Goal: Information Seeking & Learning: Learn about a topic

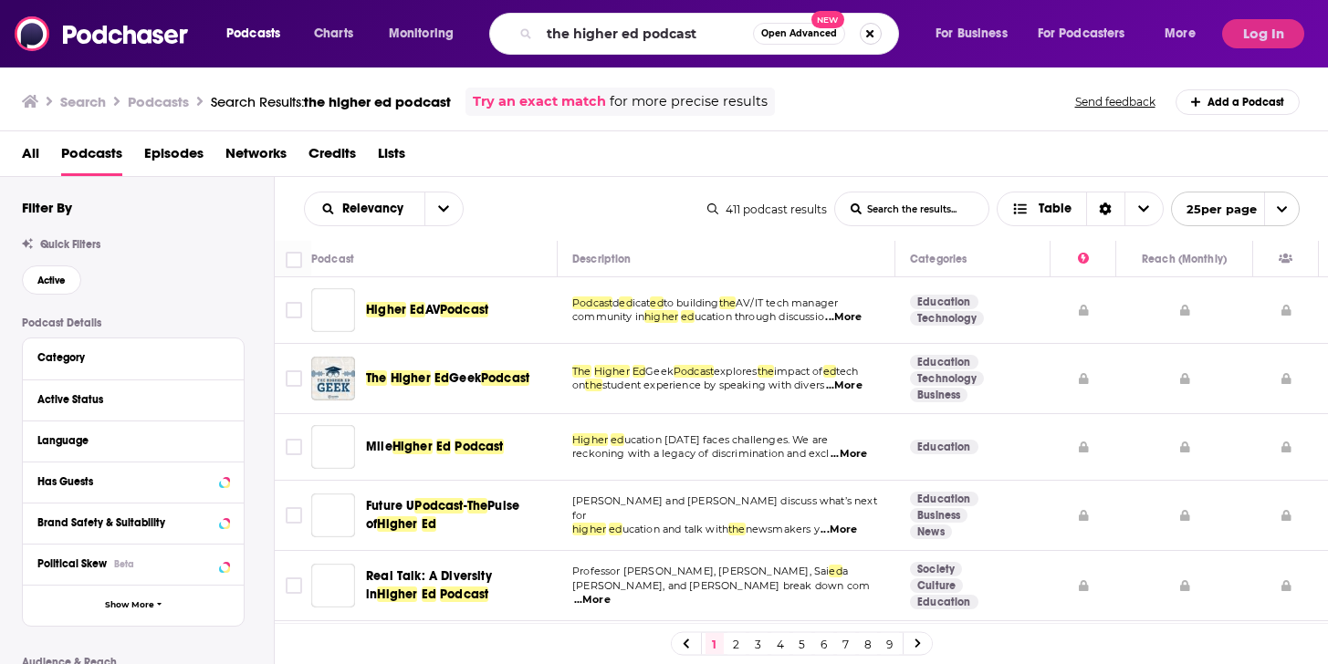
click at [871, 31] on button "Search podcasts, credits, & more..." at bounding box center [870, 34] width 22 height 22
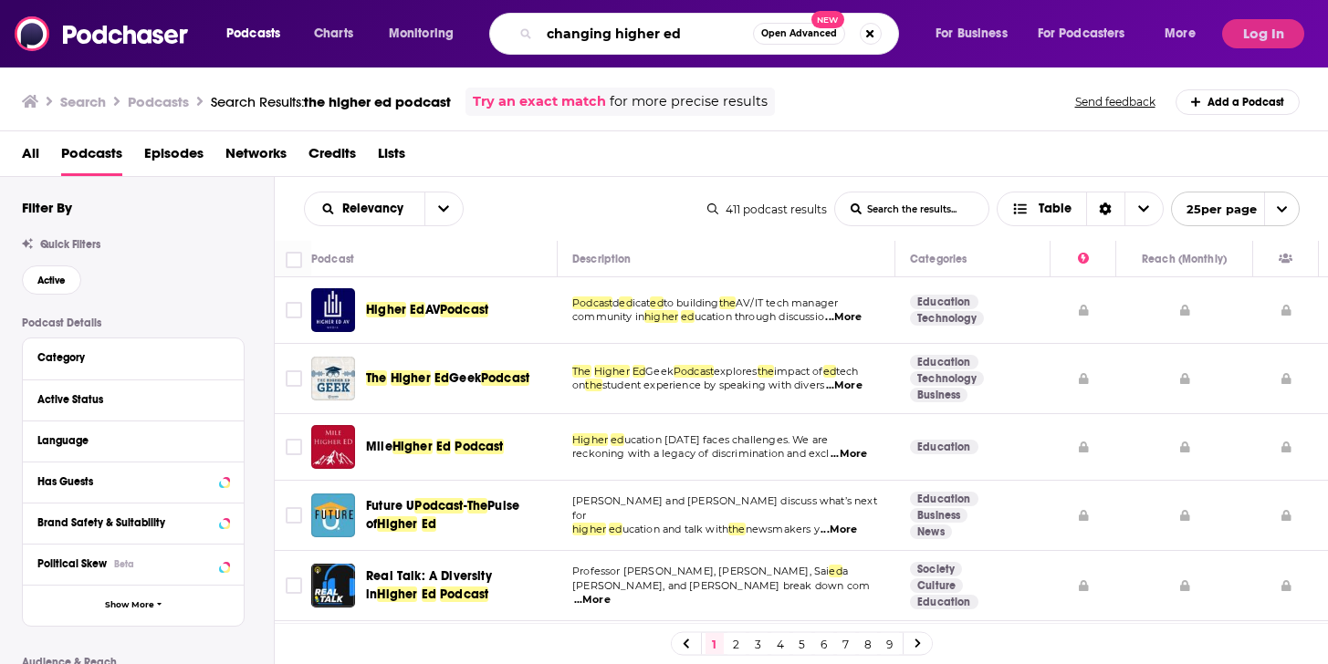
type input "changing higher ed"
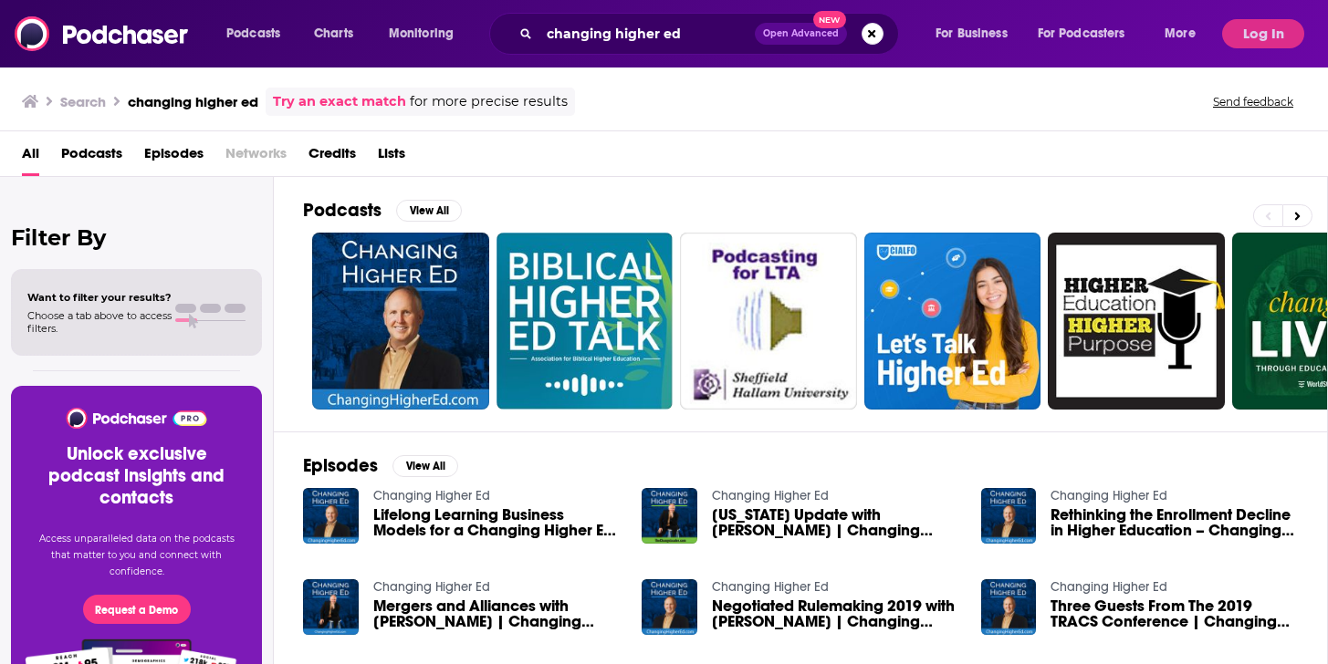
click at [427, 493] on link "Changing Higher Ed" at bounding box center [431, 496] width 117 height 16
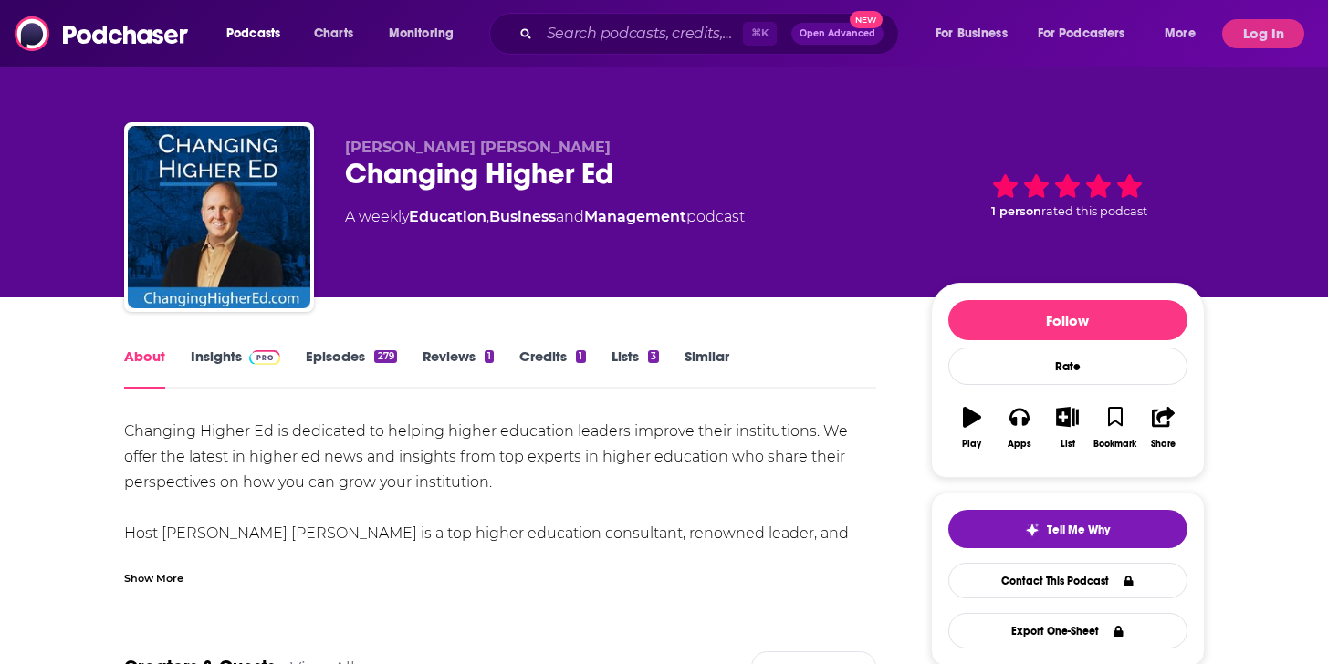
click at [347, 362] on link "Episodes 279" at bounding box center [351, 369] width 90 height 42
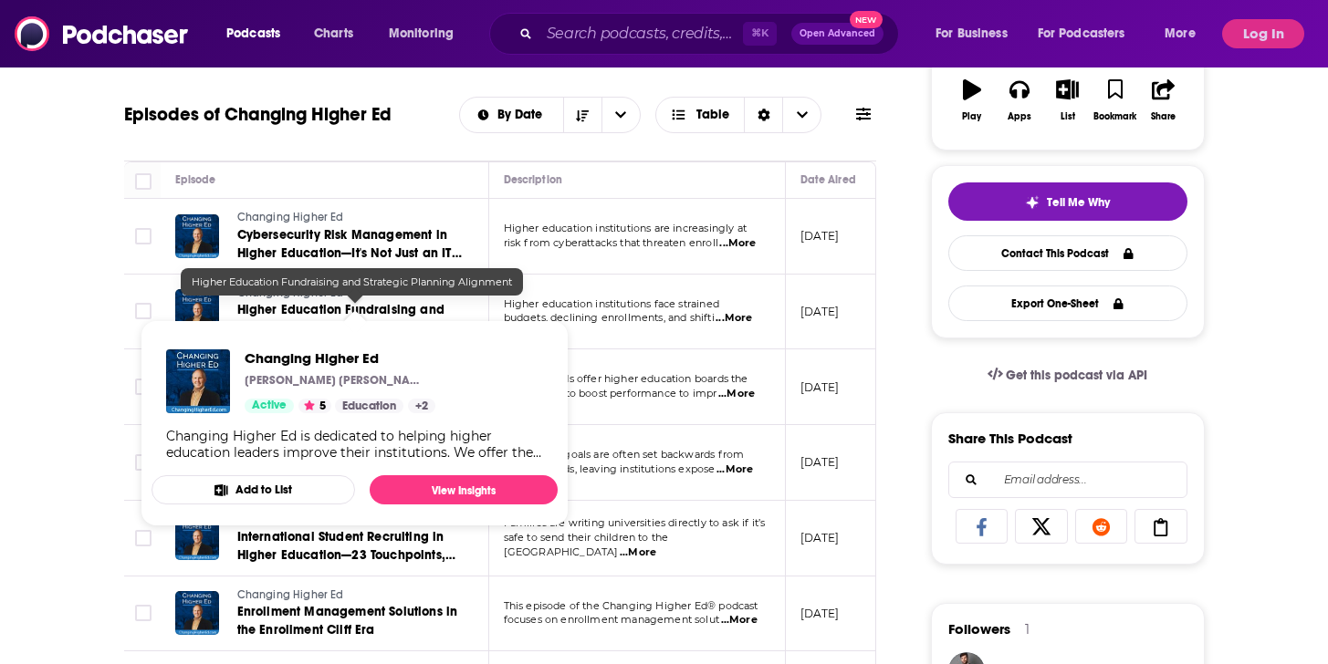
scroll to position [339, 0]
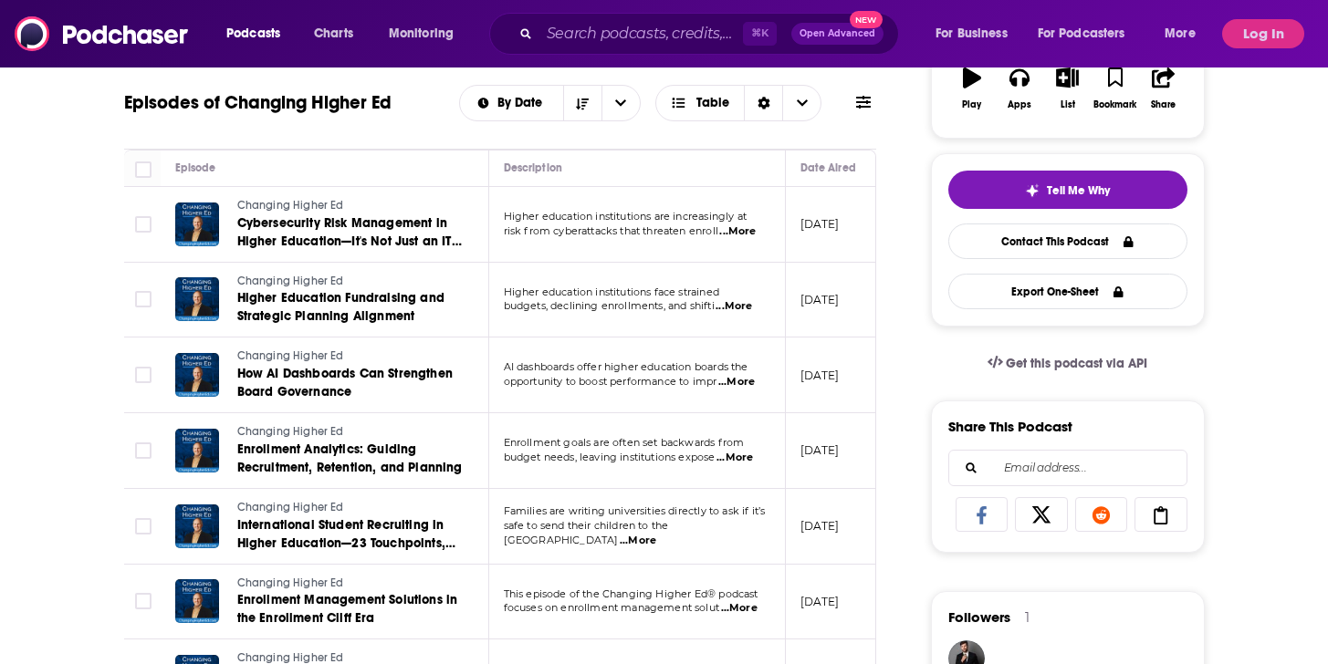
click at [659, 391] on td "AI dashboards offer higher education boards the opportunity to boost performanc…" at bounding box center [637, 376] width 297 height 76
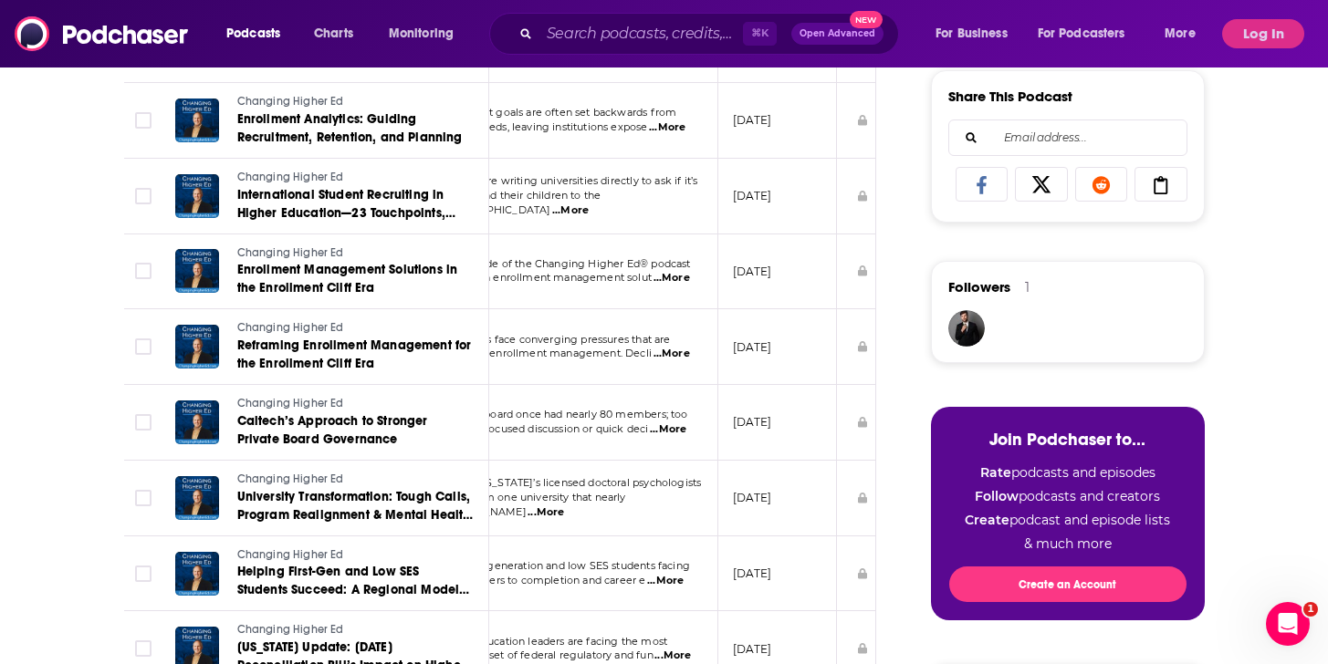
scroll to position [722, 0]
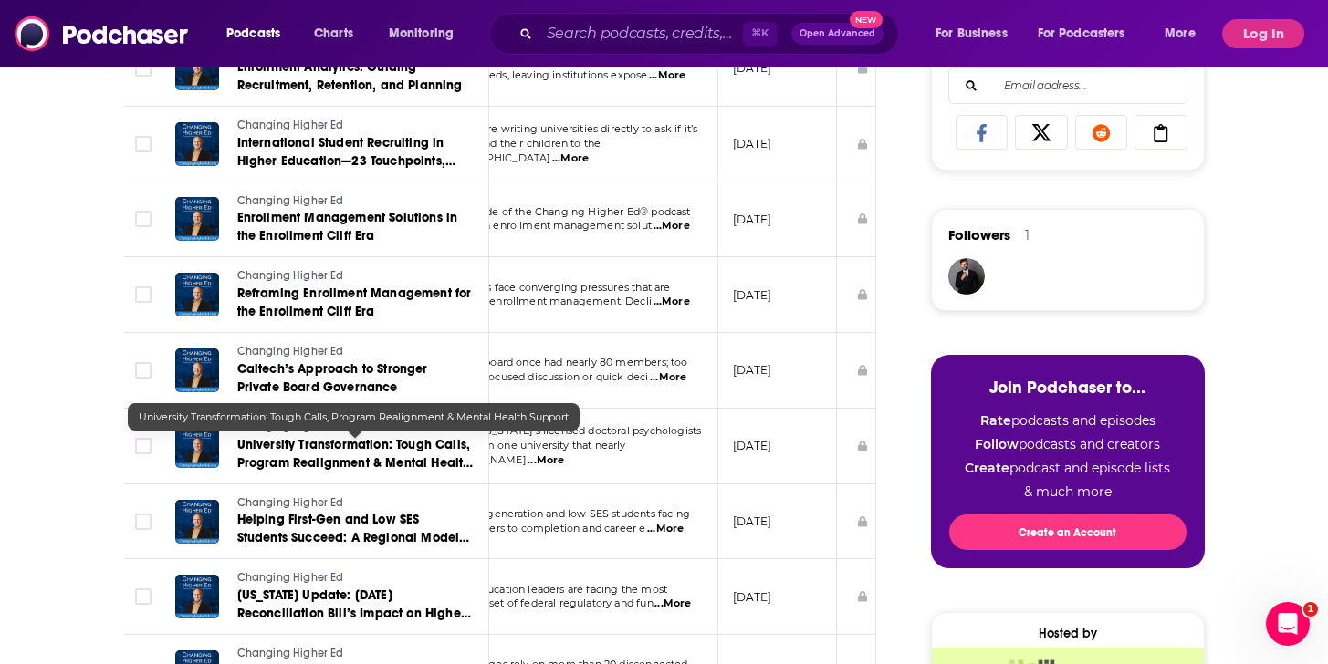
click at [355, 446] on span "University Transformation: Tough Calls, Program Realignment & Mental Health Sup…" at bounding box center [355, 463] width 236 height 52
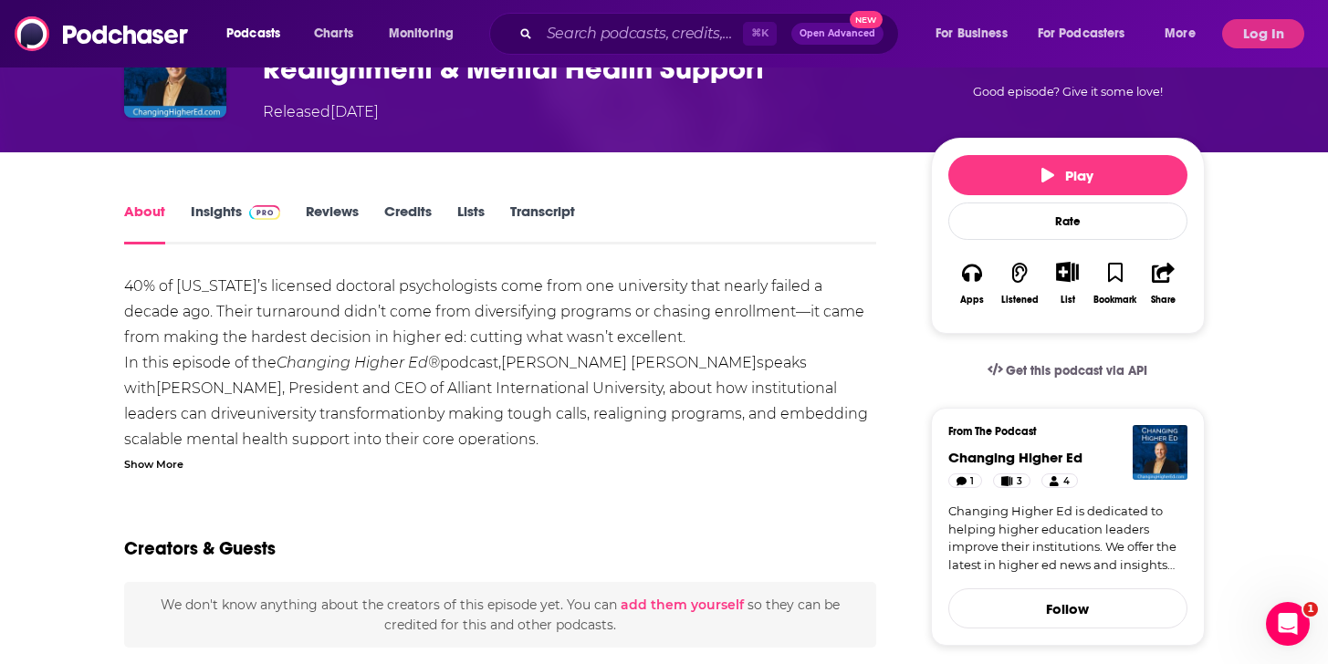
scroll to position [136, 0]
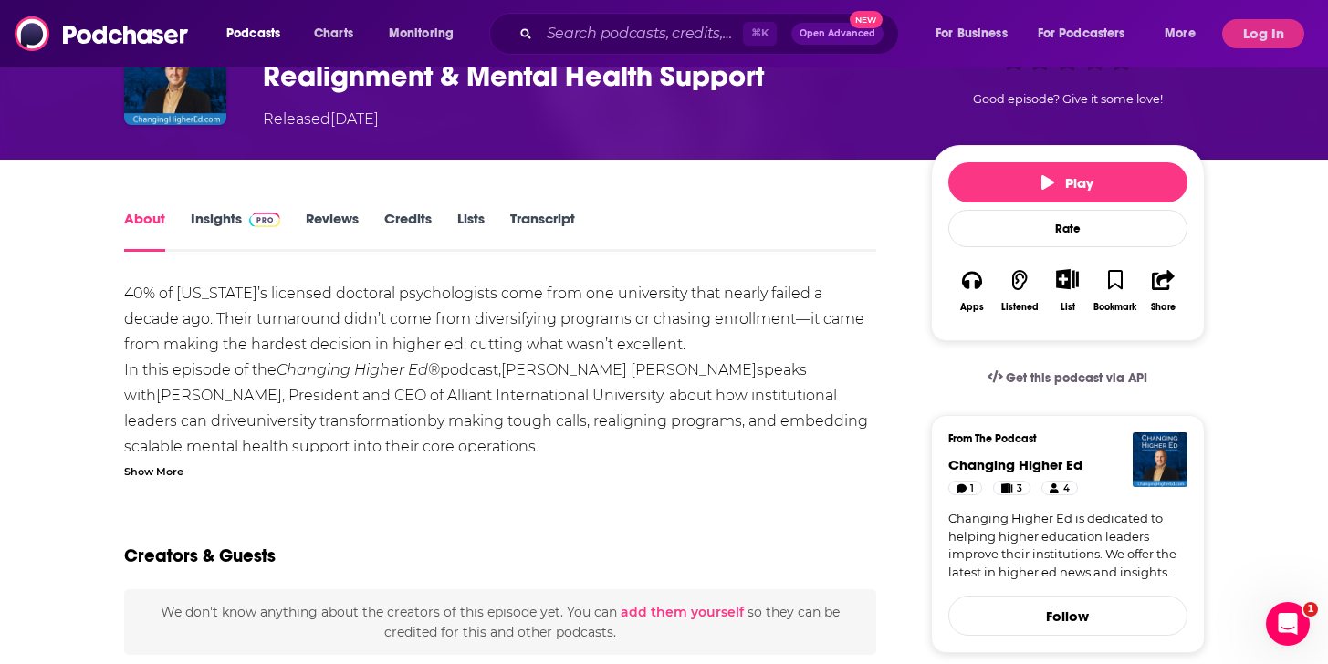
click at [223, 223] on link "Insights" at bounding box center [236, 231] width 90 height 42
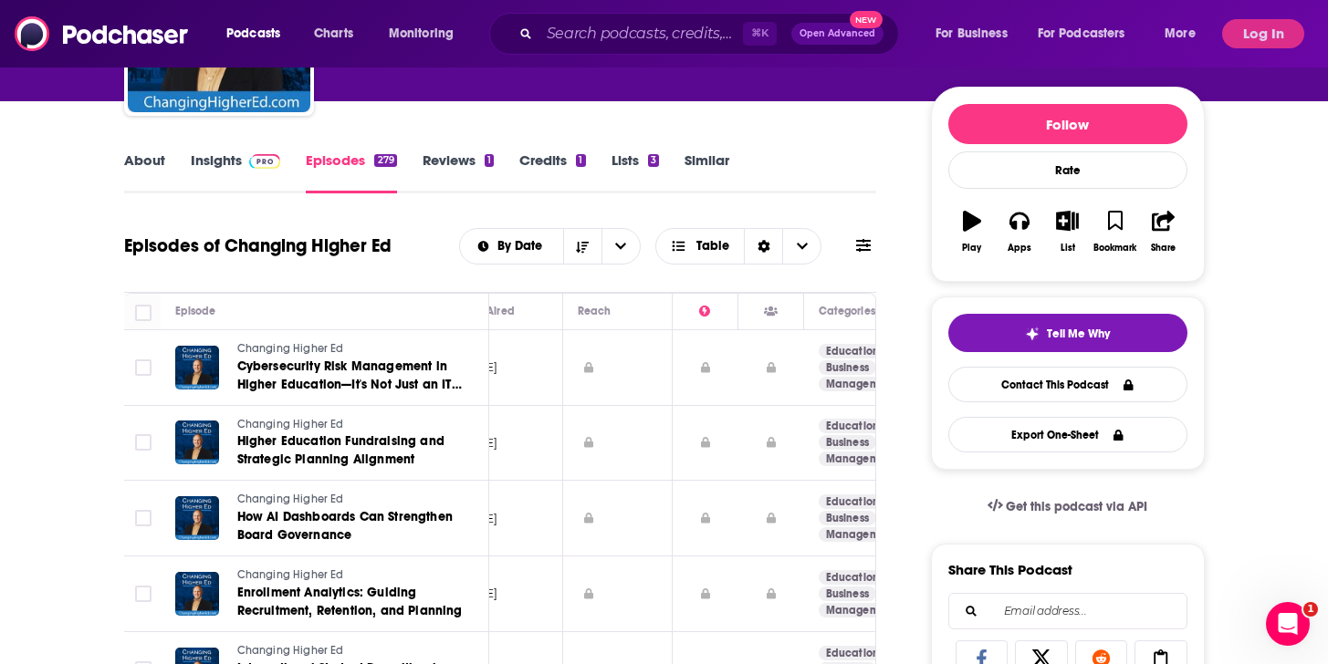
scroll to position [0, 342]
click at [1271, 29] on button "Log In" at bounding box center [1263, 33] width 82 height 29
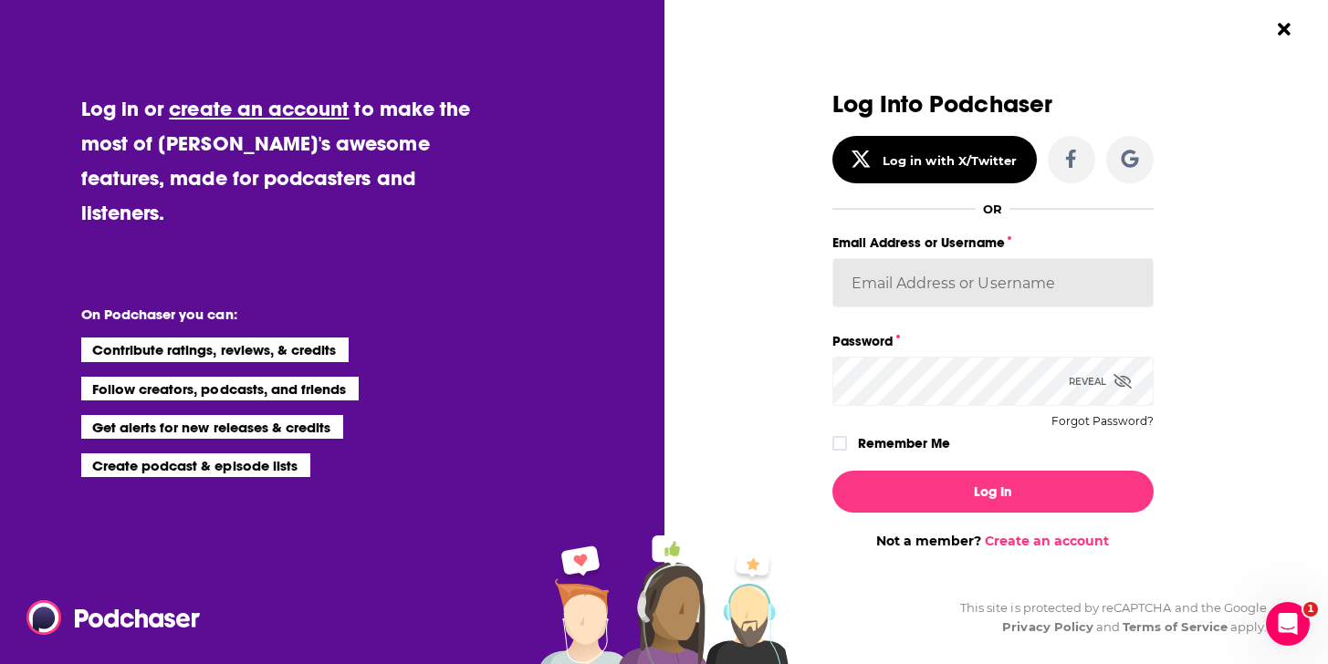
drag, startPoint x: 918, startPoint y: 297, endPoint x: 917, endPoint y: 286, distance: 11.9
click at [918, 297] on input "Email Address or Username" at bounding box center [992, 282] width 321 height 49
type input "[EMAIL_ADDRESS][DOMAIN_NAME]"
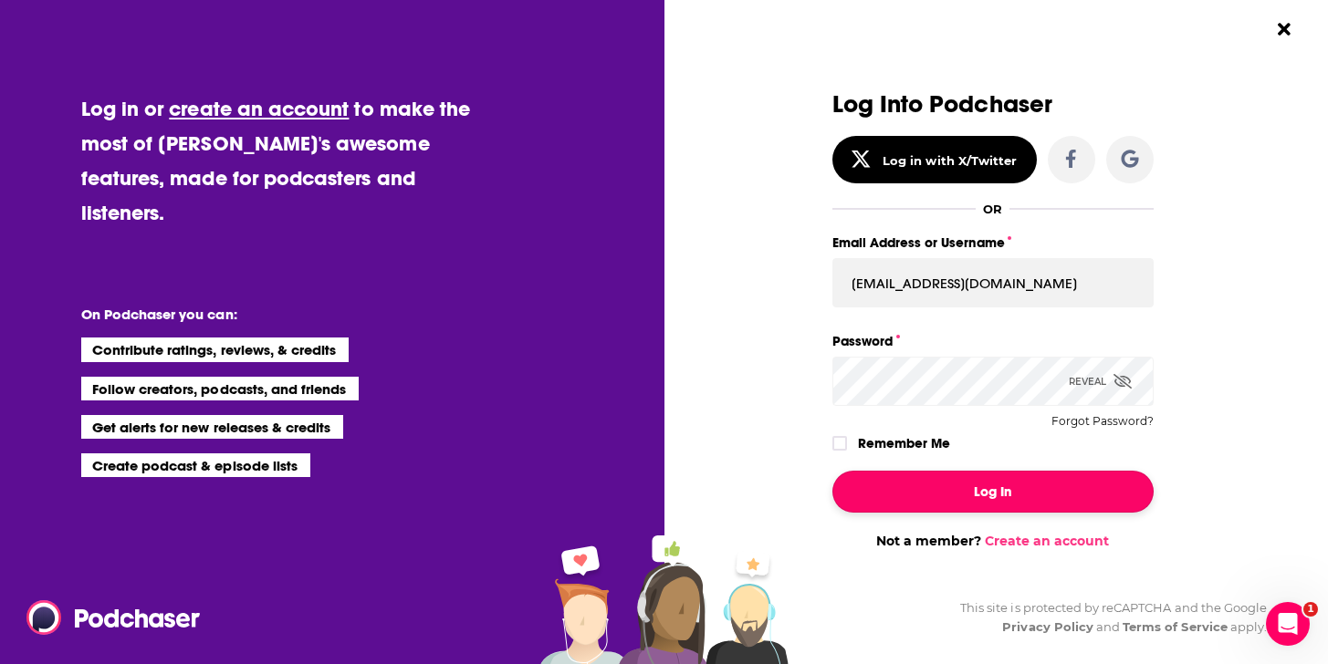
click at [963, 475] on button "Log In" at bounding box center [992, 492] width 321 height 42
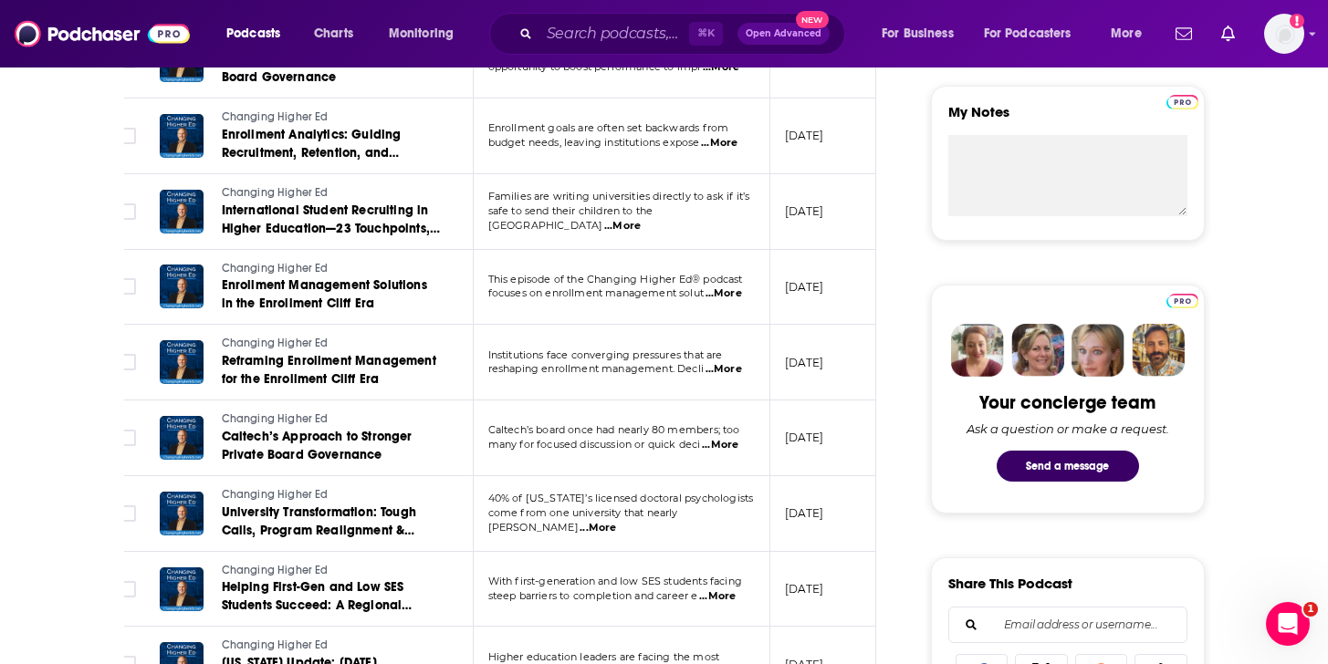
scroll to position [657, 0]
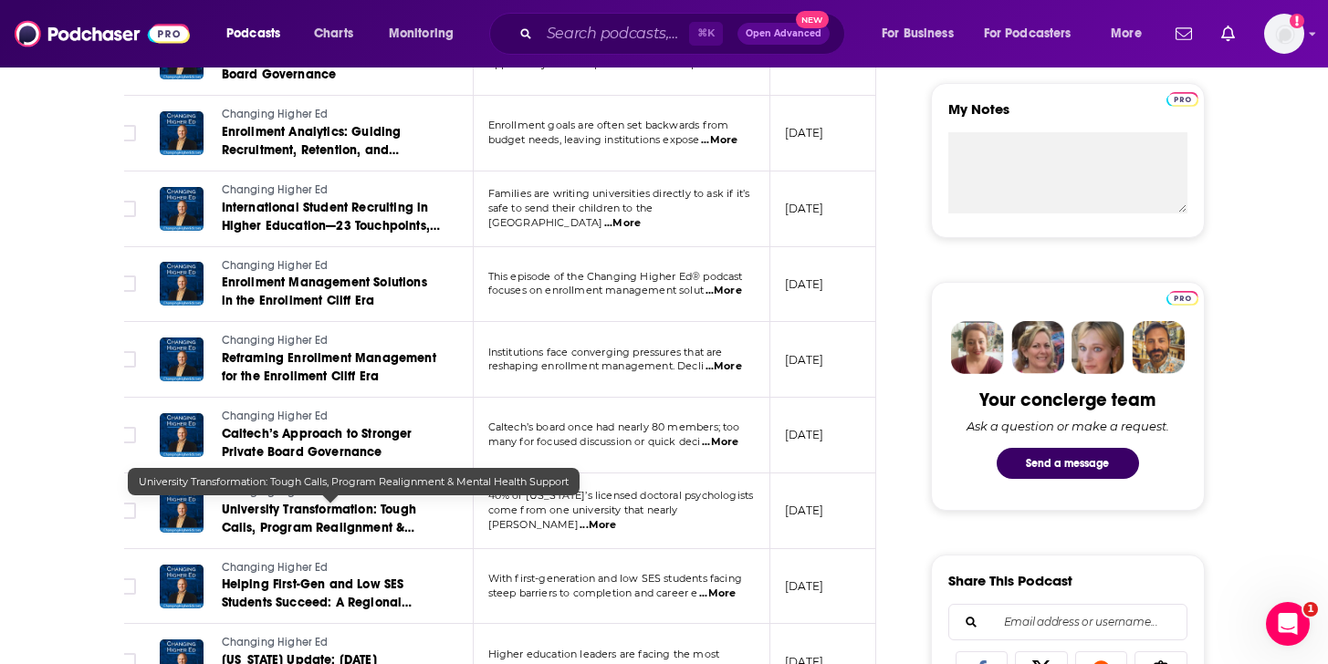
click at [271, 520] on span "University Transformation: Tough Calls, Program Realignment & Mental Health Sup…" at bounding box center [319, 528] width 194 height 52
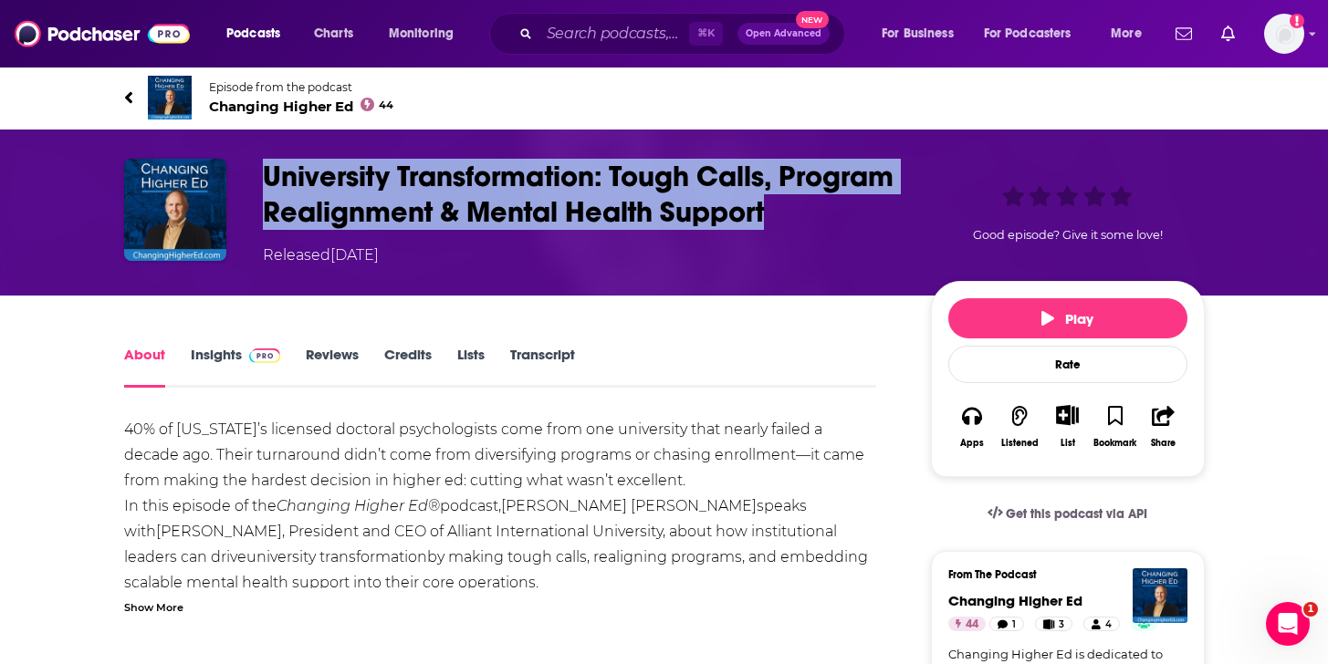
drag, startPoint x: 635, startPoint y: 214, endPoint x: 261, endPoint y: 182, distance: 375.4
click at [261, 182] on div "University Transformation: Tough Calls, Program Realignment & Mental Health Sup…" at bounding box center [664, 213] width 1080 height 108
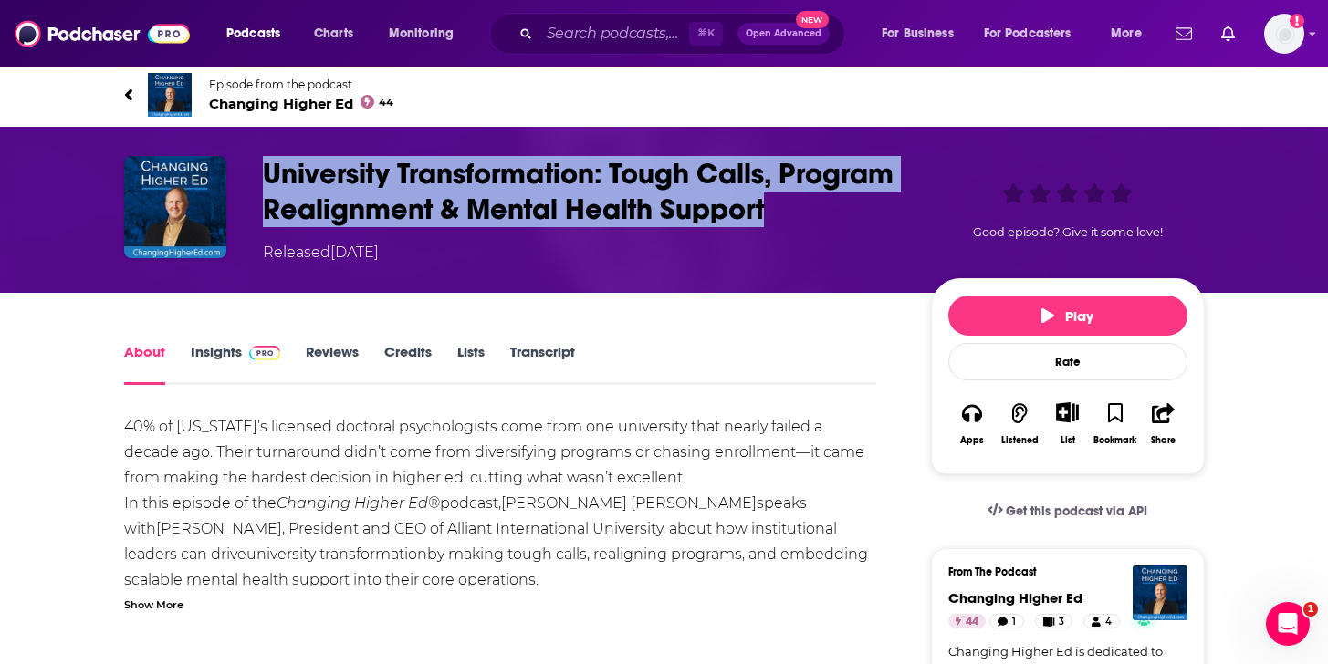
copy h1 "University Transformation: Tough Calls, Program Realignment & Mental Health Sup…"
